Goal: Check status: Check status

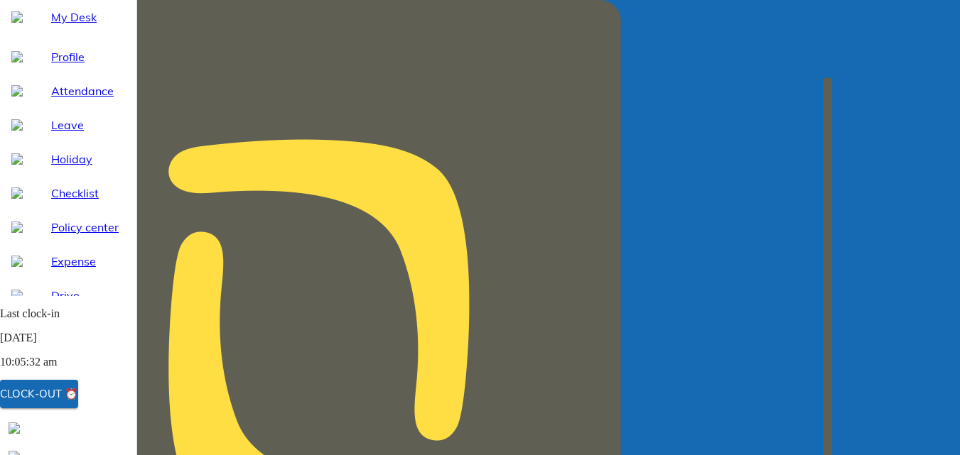
click at [62, 99] on span "Attendance" at bounding box center [88, 90] width 74 height 17
select select "9"
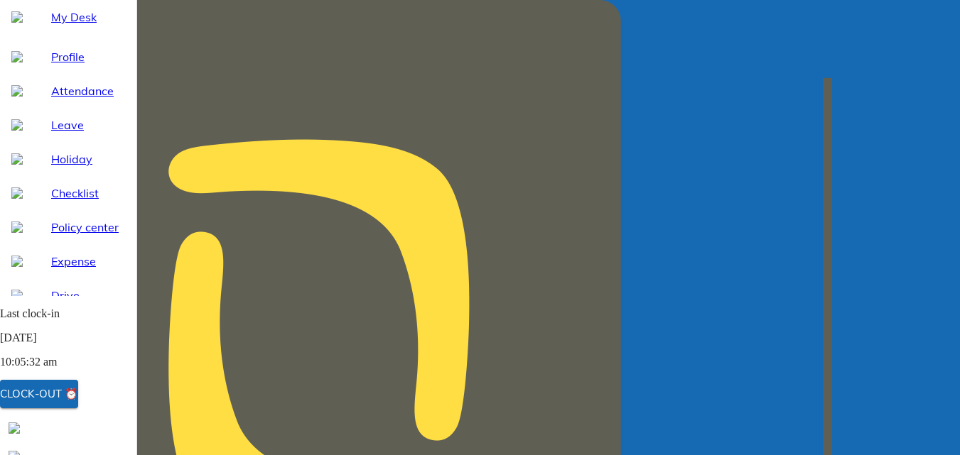
select select "8"
